Goal: Information Seeking & Learning: Compare options

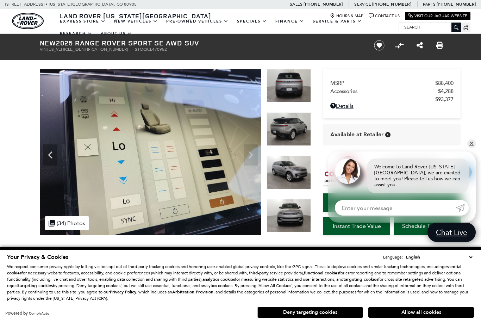
click at [288, 155] on img at bounding box center [288, 171] width 44 height 33
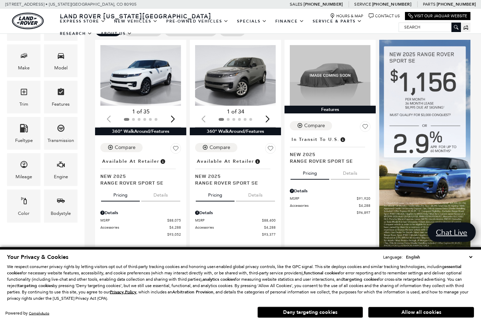
scroll to position [151, 0]
click at [126, 63] on img "1 / 2" at bounding box center [140, 75] width 81 height 61
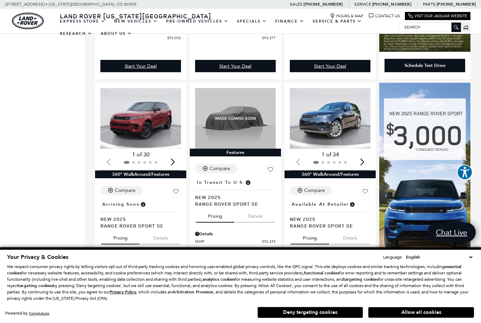
scroll to position [347, 0]
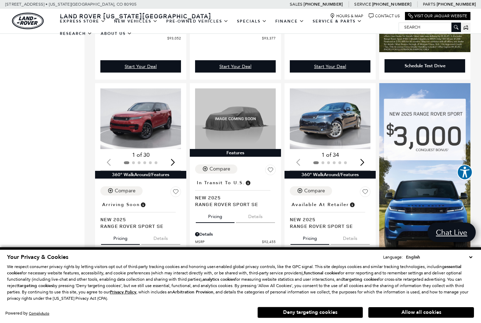
click at [119, 109] on img "1 / 2" at bounding box center [140, 118] width 81 height 61
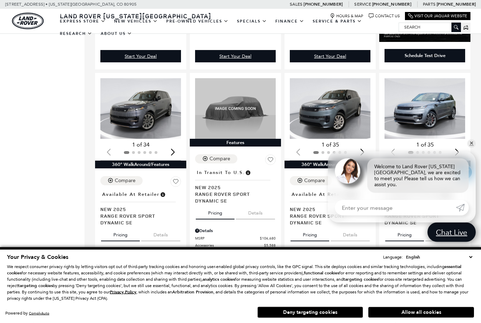
scroll to position [835, 0]
click at [135, 95] on img "1 / 2" at bounding box center [140, 108] width 81 height 61
